Goal: Task Accomplishment & Management: Use online tool/utility

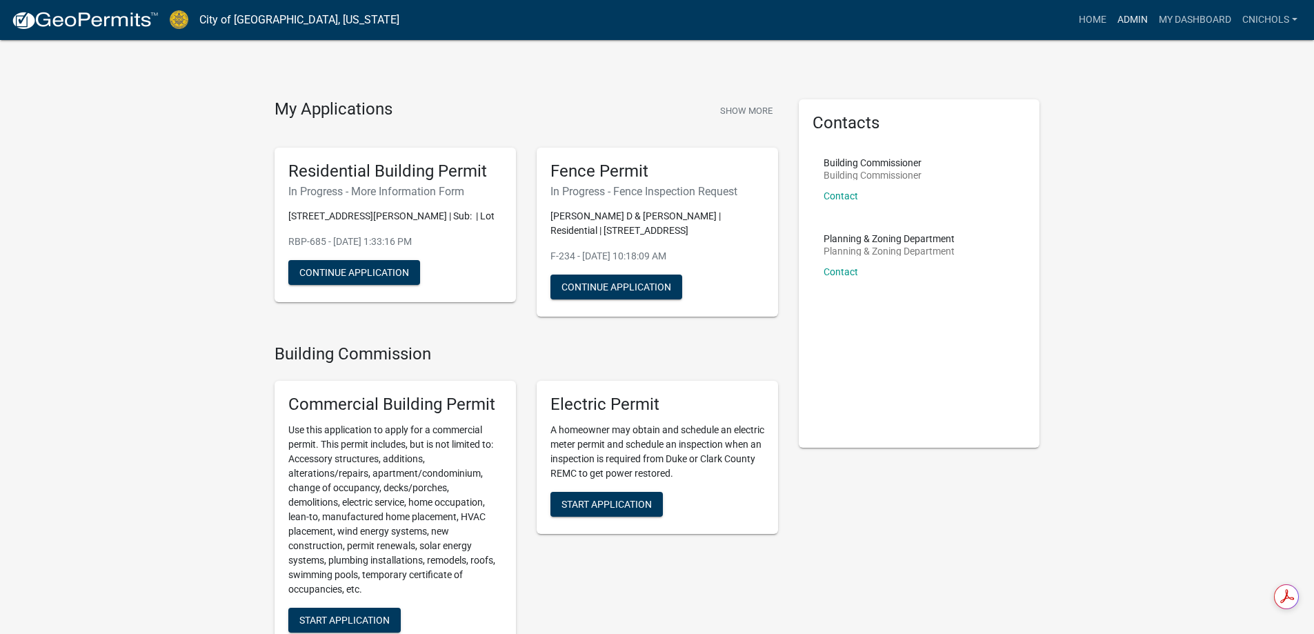
click at [1129, 15] on link "Admin" at bounding box center [1132, 20] width 41 height 26
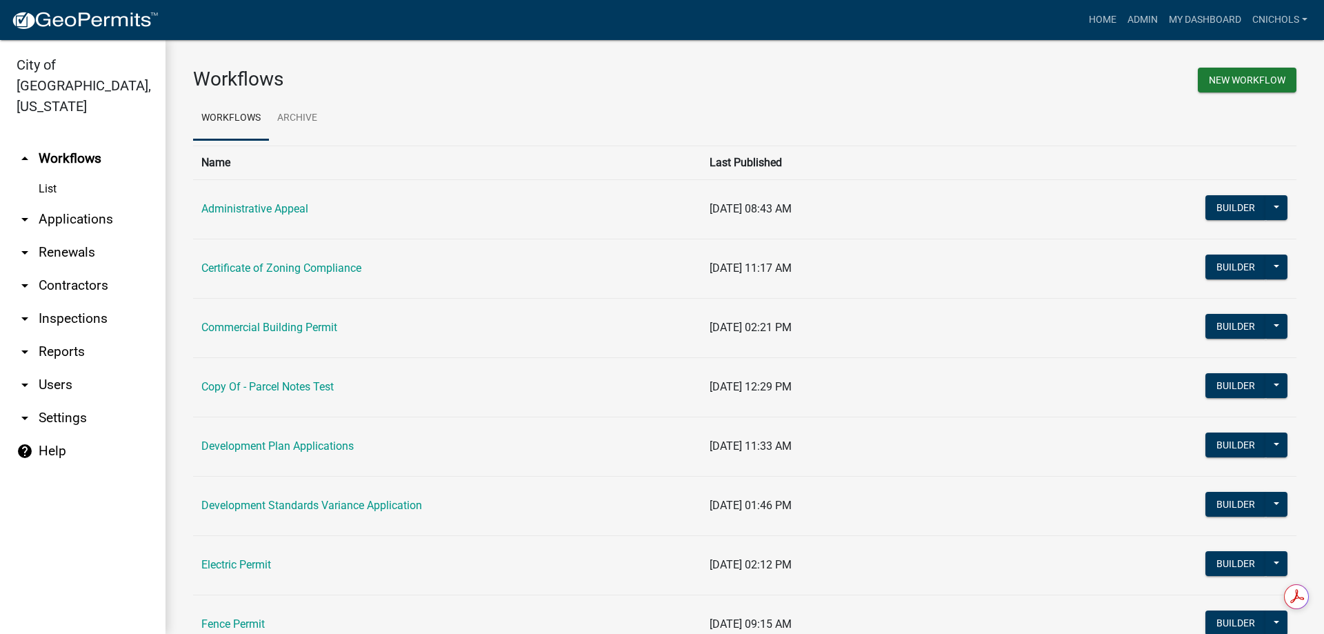
click at [79, 203] on link "arrow_drop_down Applications" at bounding box center [82, 219] width 165 height 33
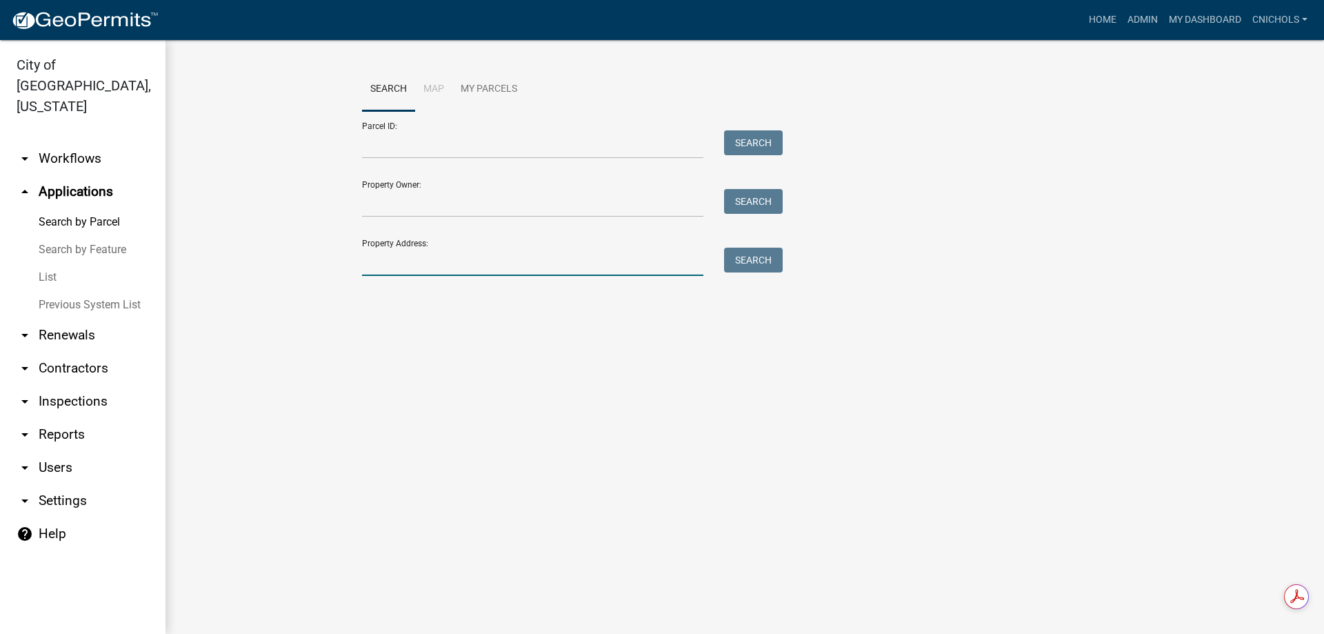
click at [418, 262] on input "Property Address:" at bounding box center [532, 262] width 341 height 28
type input "16 appl"
click at [741, 262] on button "Search" at bounding box center [753, 260] width 59 height 25
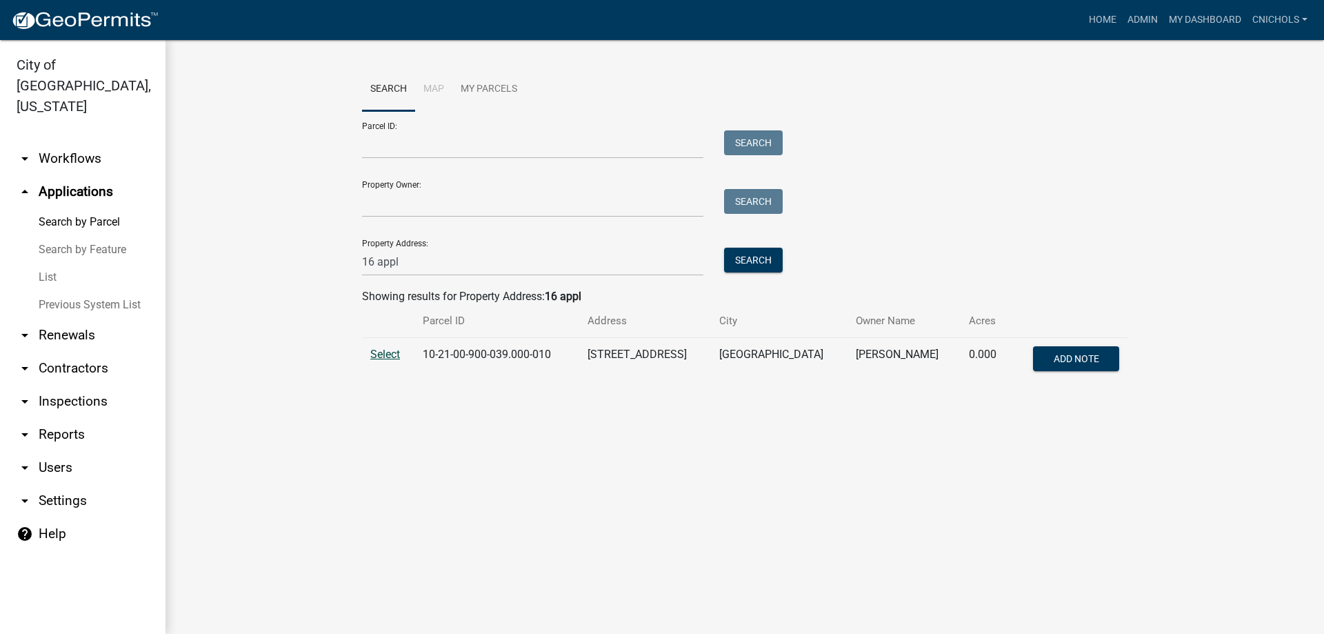
click at [375, 352] on span "Select" at bounding box center [385, 354] width 30 height 13
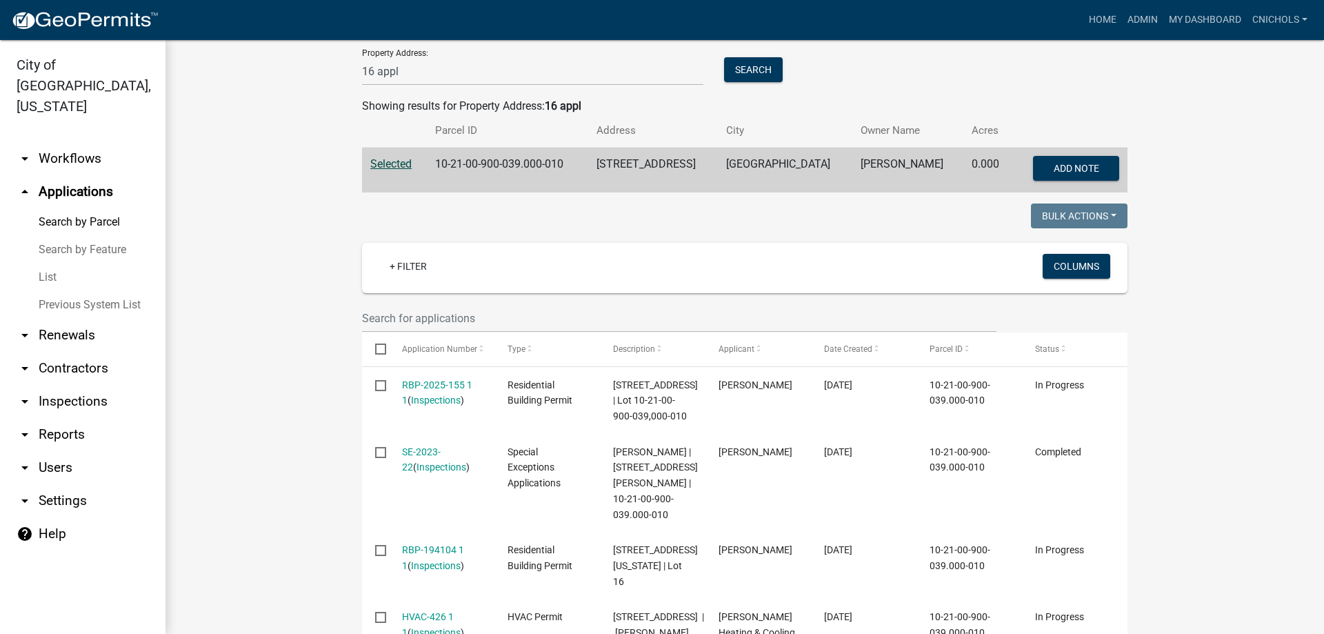
scroll to position [207, 0]
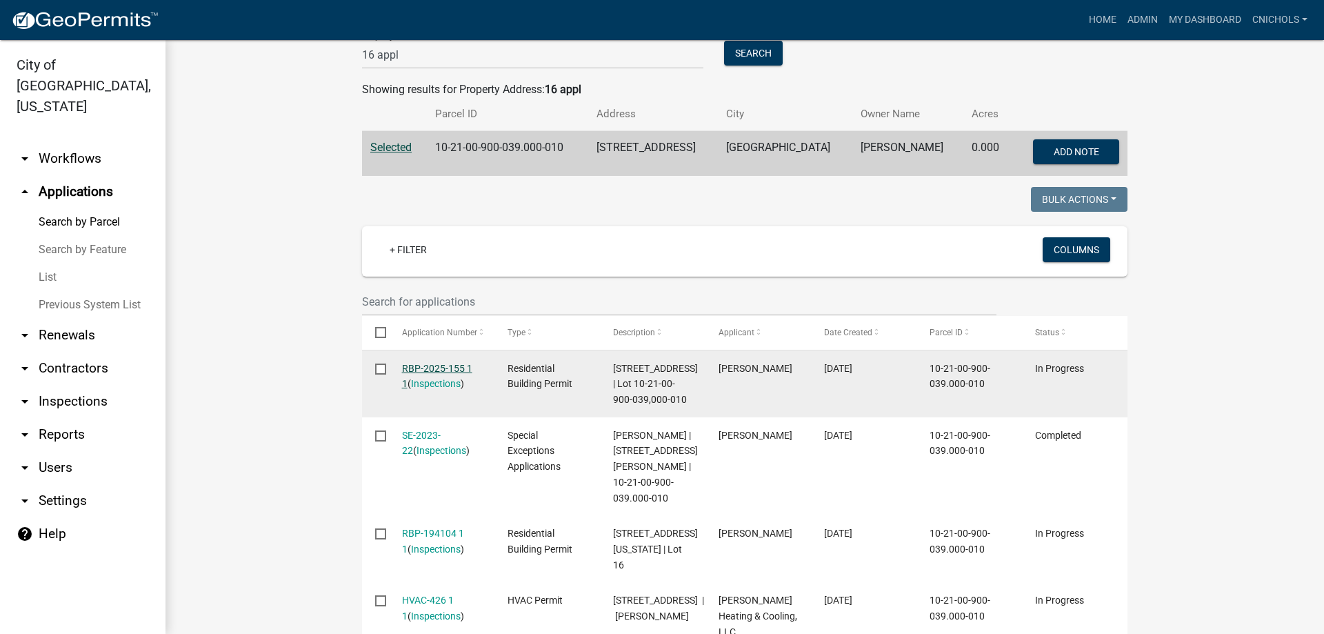
click at [446, 365] on link "RBP-2025-155 1 1" at bounding box center [437, 376] width 70 height 27
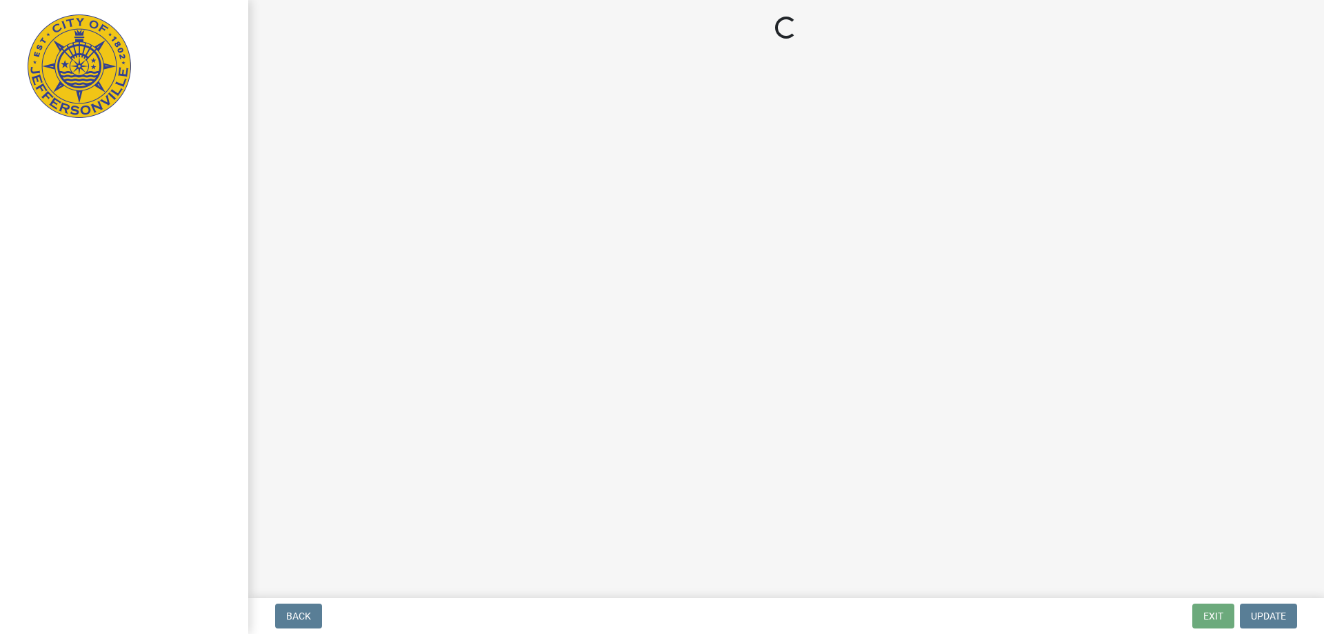
select select "3: 3"
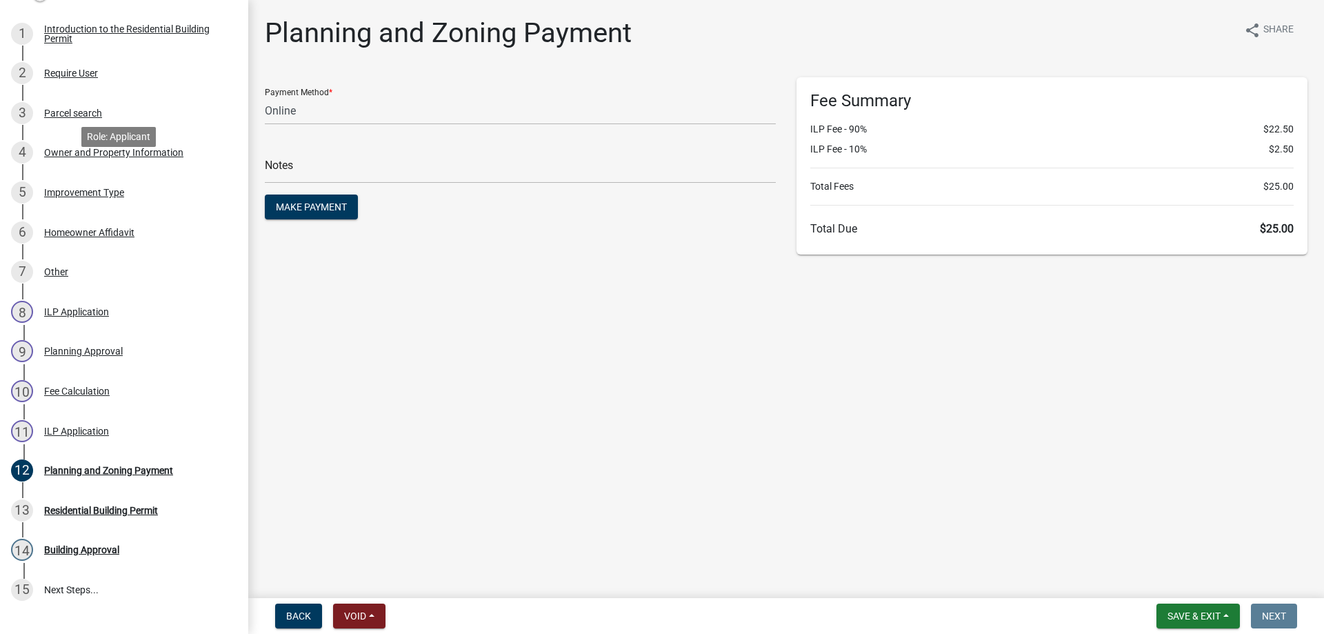
scroll to position [276, 0]
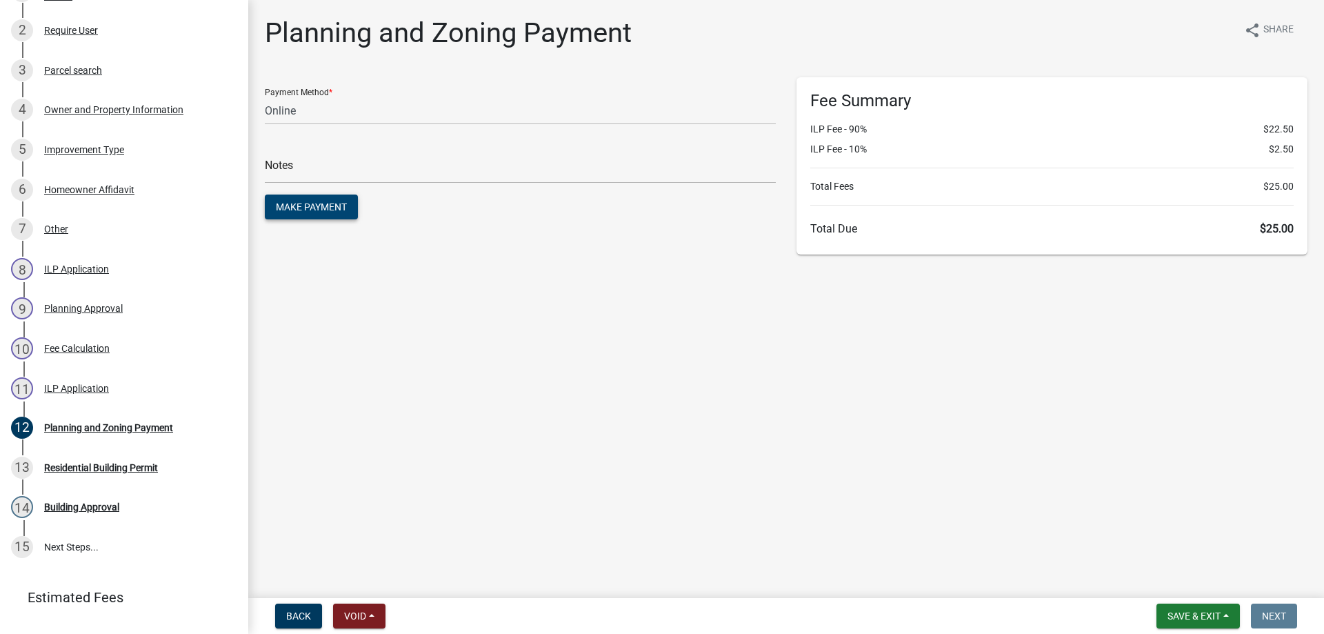
click at [321, 203] on span "Make Payment" at bounding box center [311, 206] width 71 height 11
